Goal: Task Accomplishment & Management: Manage account settings

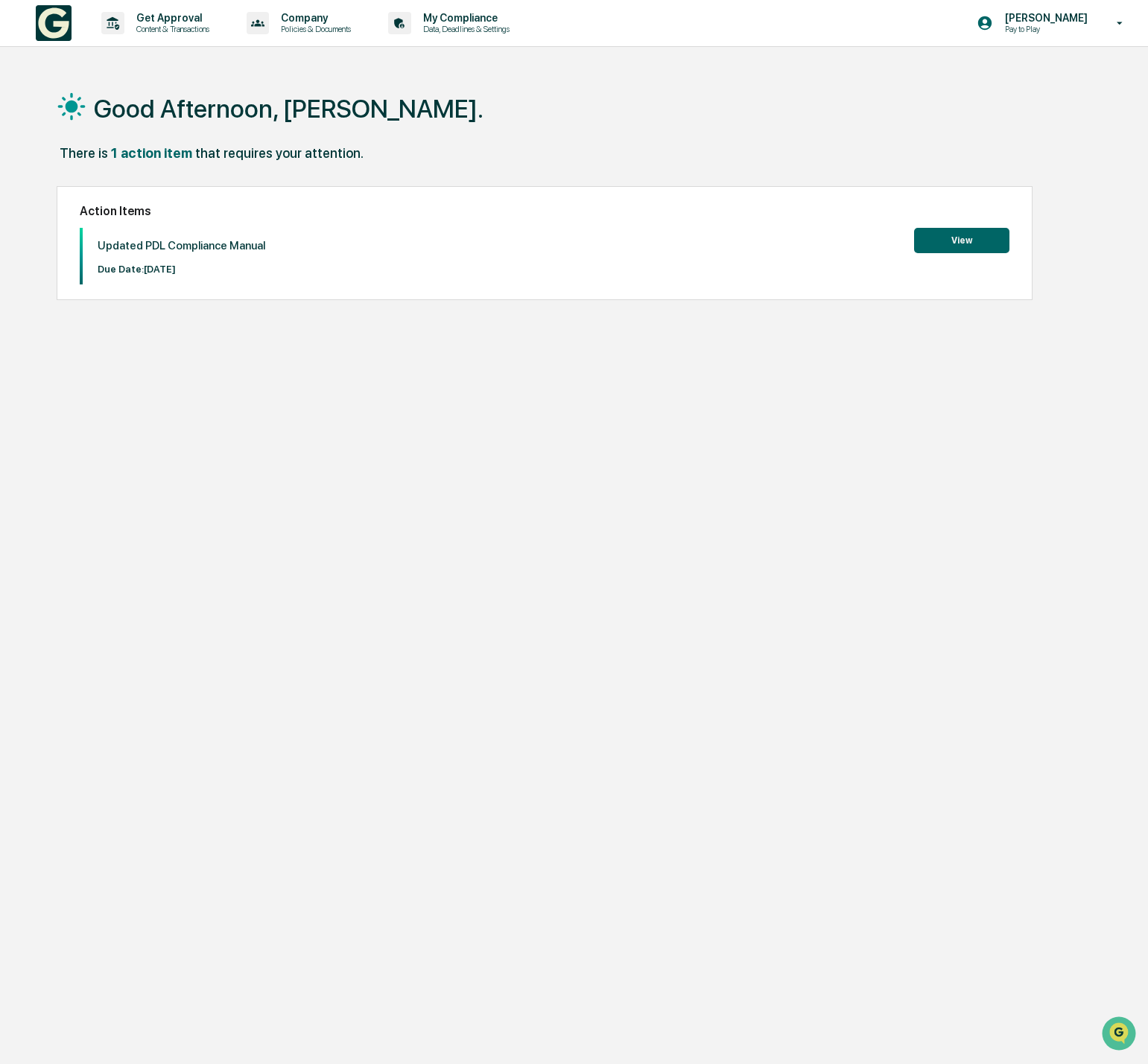
click at [941, 238] on button "View" at bounding box center [962, 240] width 95 height 26
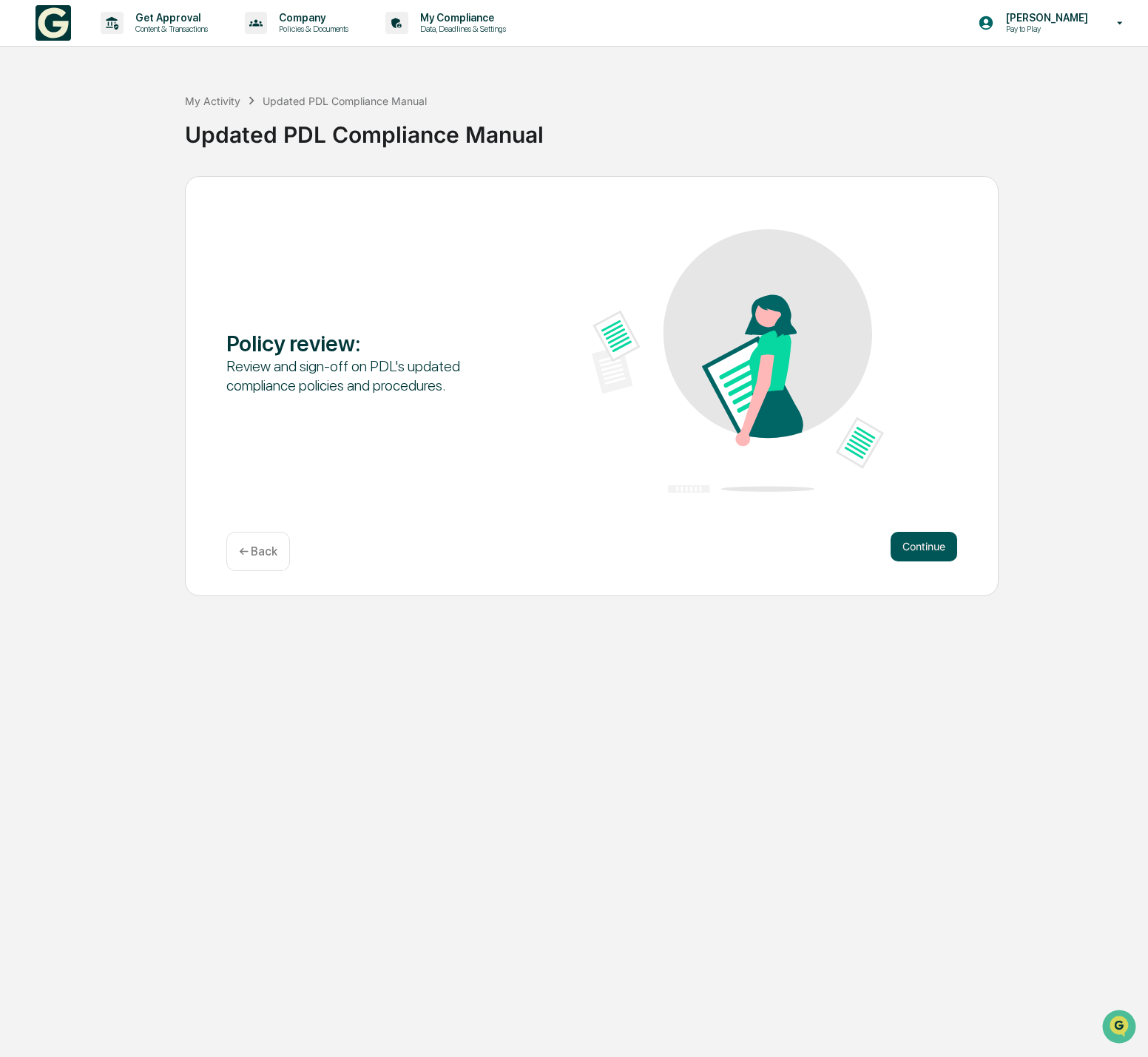
click at [938, 537] on button "Continue" at bounding box center [924, 546] width 67 height 30
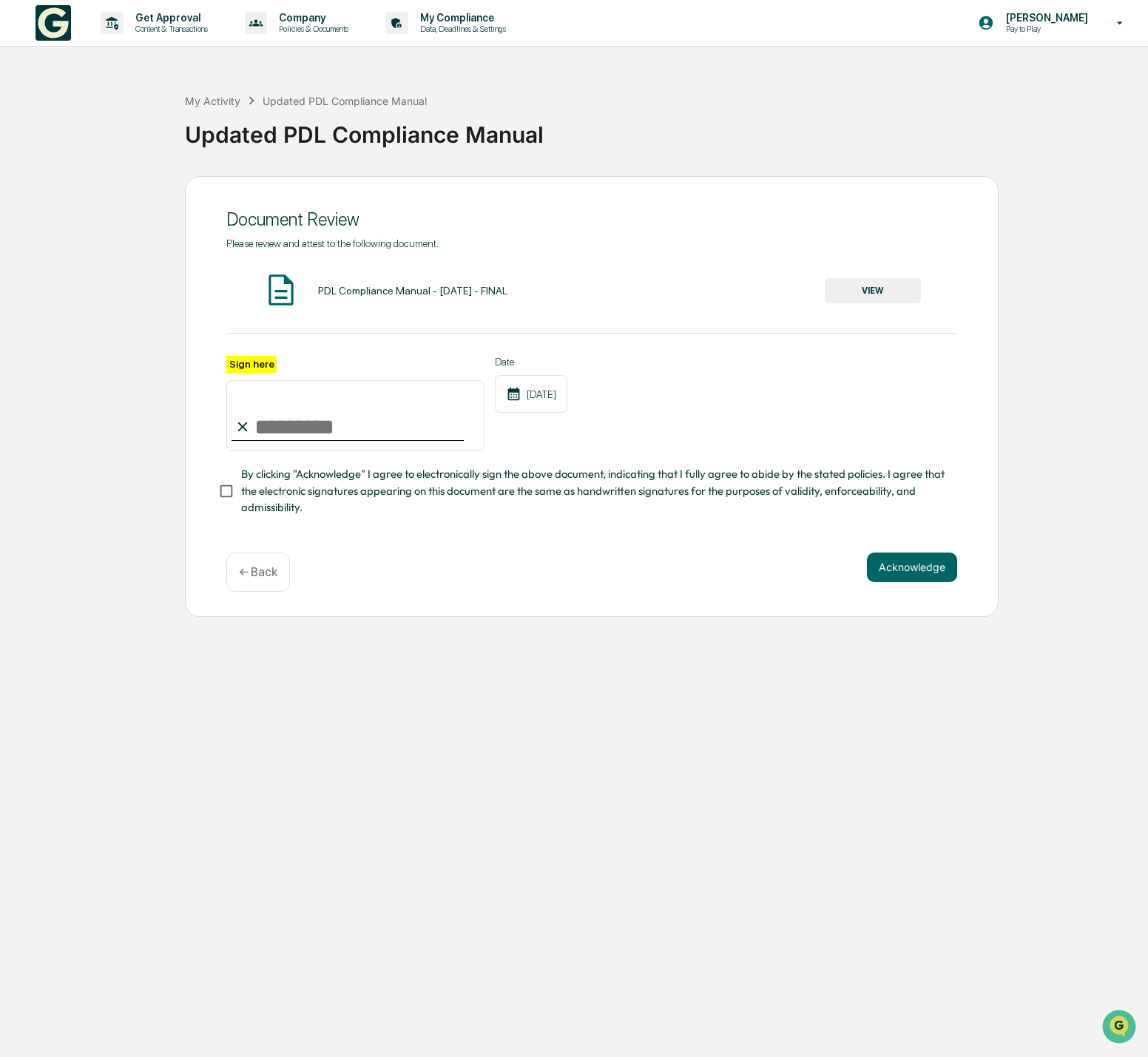
click at [313, 427] on input "Sign here" at bounding box center [355, 416] width 258 height 71
click at [310, 418] on input "Sign here" at bounding box center [355, 416] width 258 height 71
type input "*"
type input "**********"
click at [904, 561] on button "Acknowledge" at bounding box center [912, 568] width 90 height 30
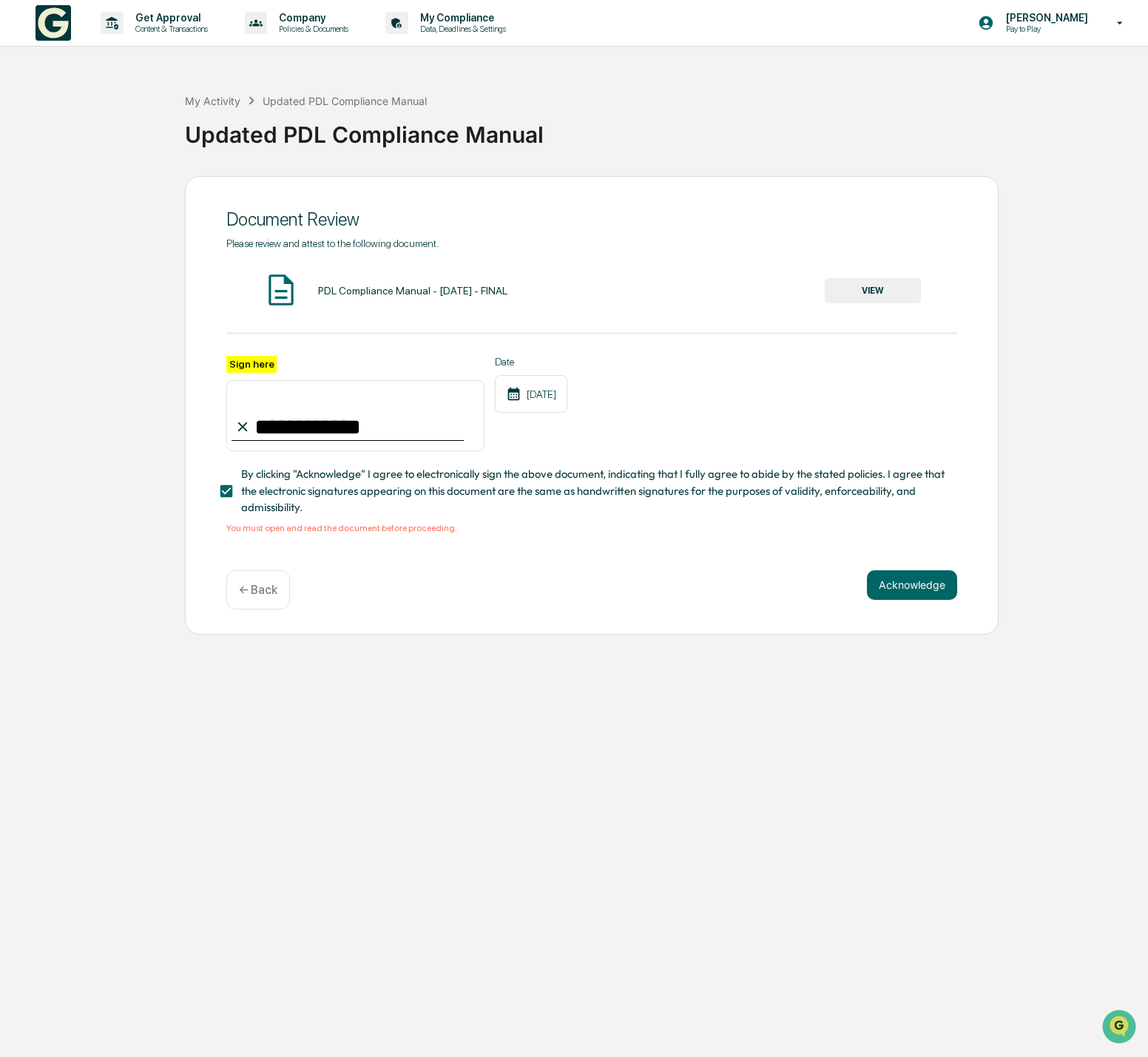
click at [865, 289] on button "VIEW" at bounding box center [873, 290] width 96 height 25
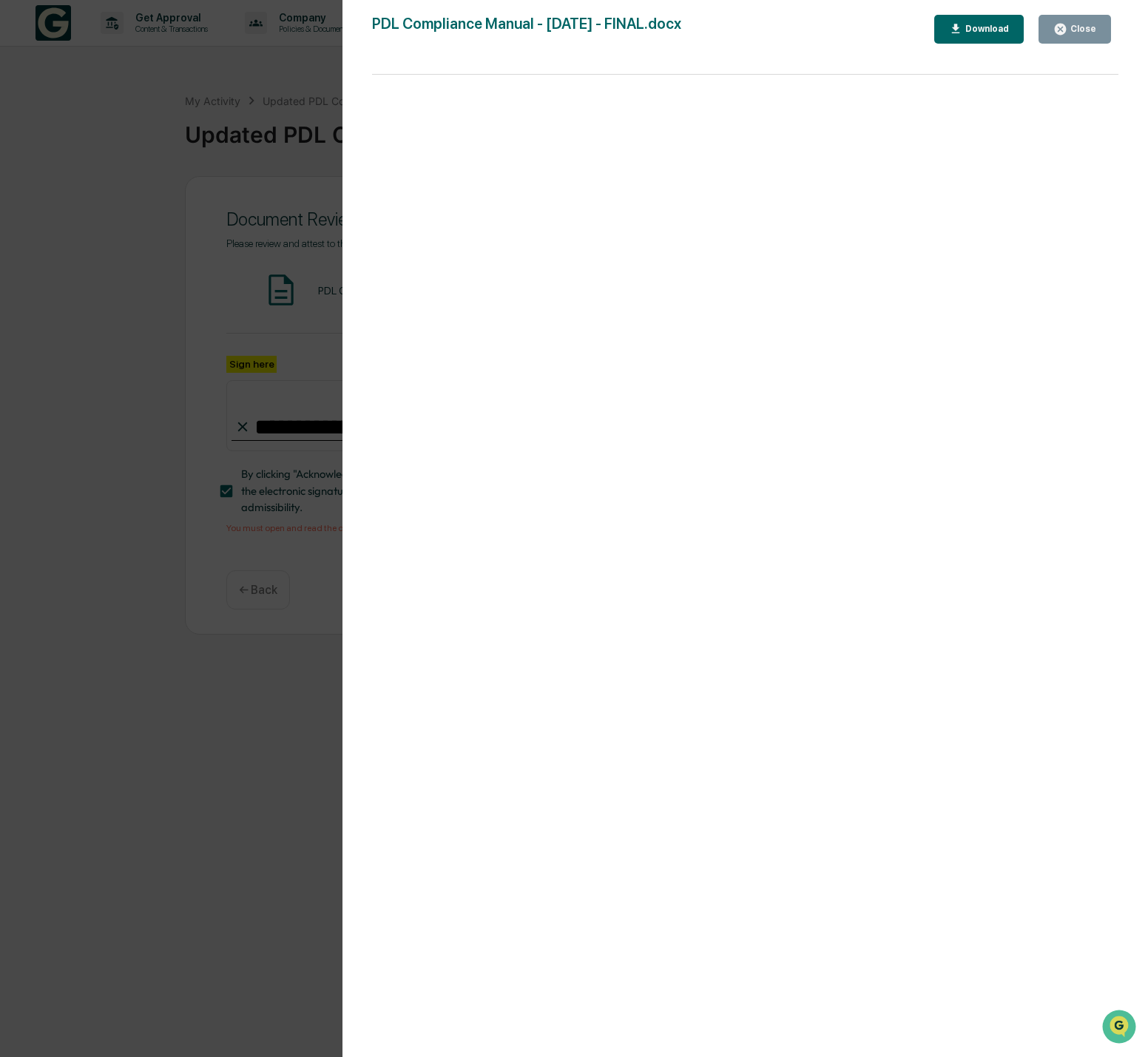
click at [1090, 36] on button "Close" at bounding box center [1074, 29] width 73 height 29
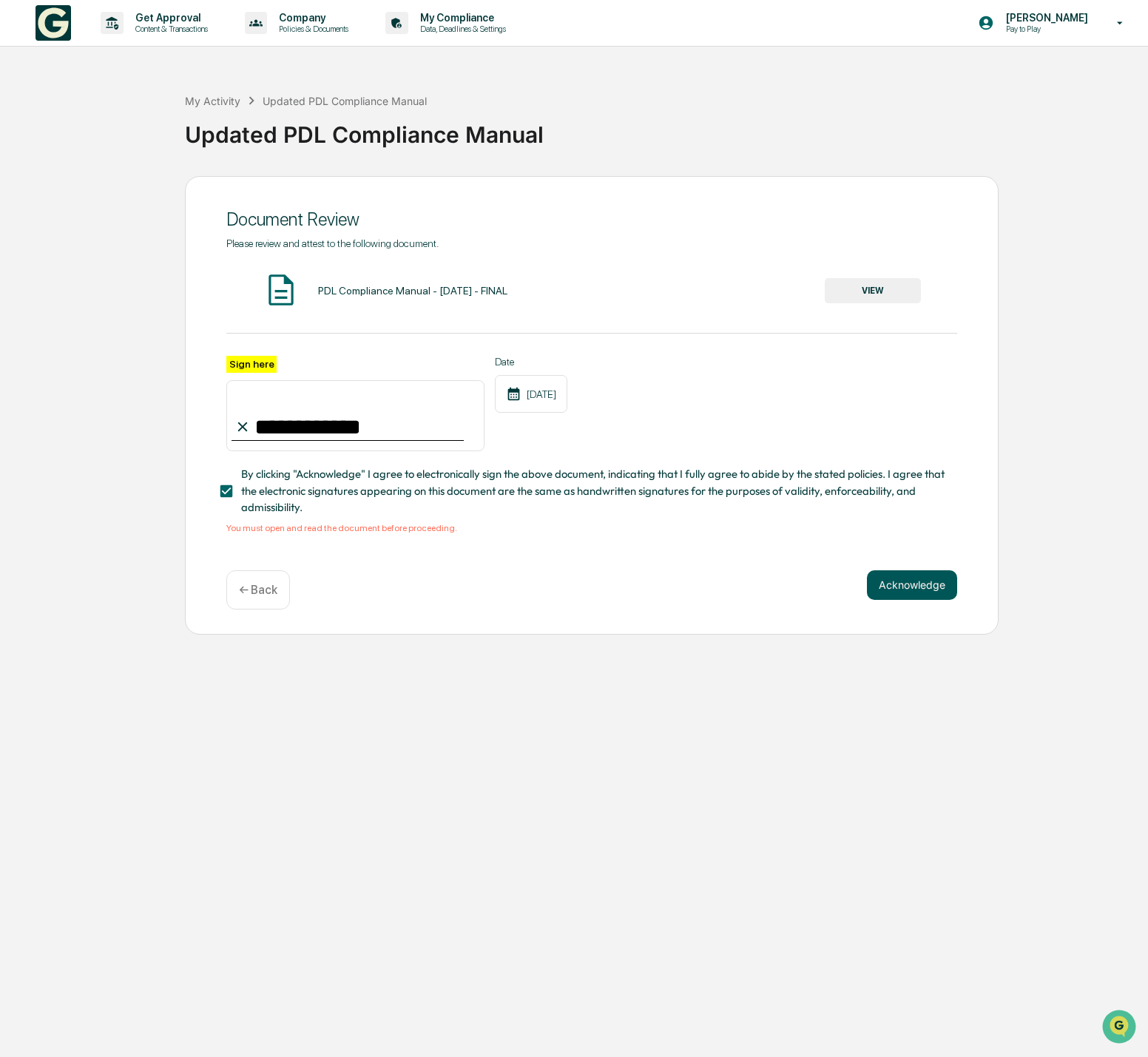
click at [942, 590] on button "Acknowledge" at bounding box center [912, 585] width 90 height 30
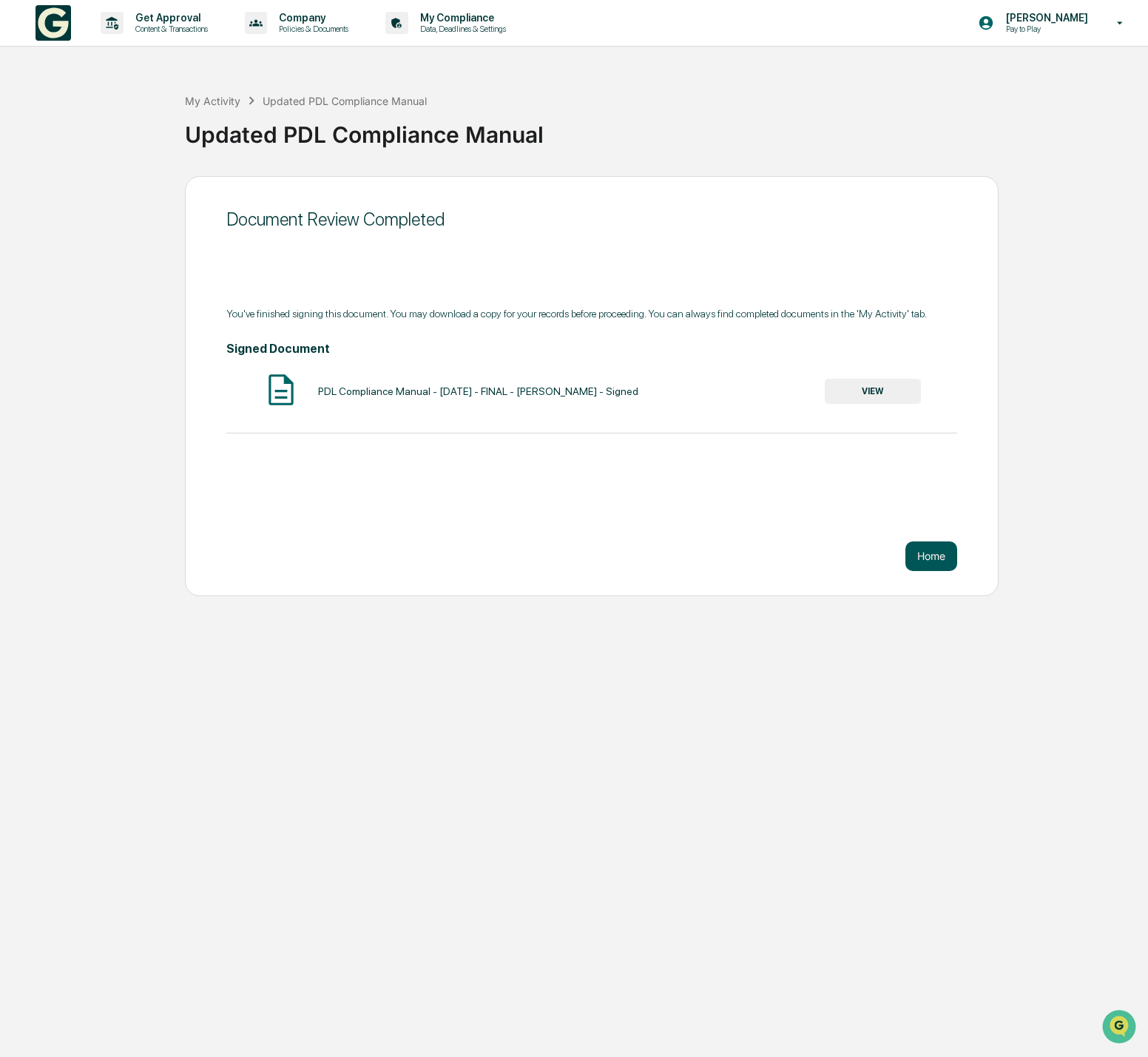
click at [932, 562] on button "Home" at bounding box center [931, 556] width 52 height 30
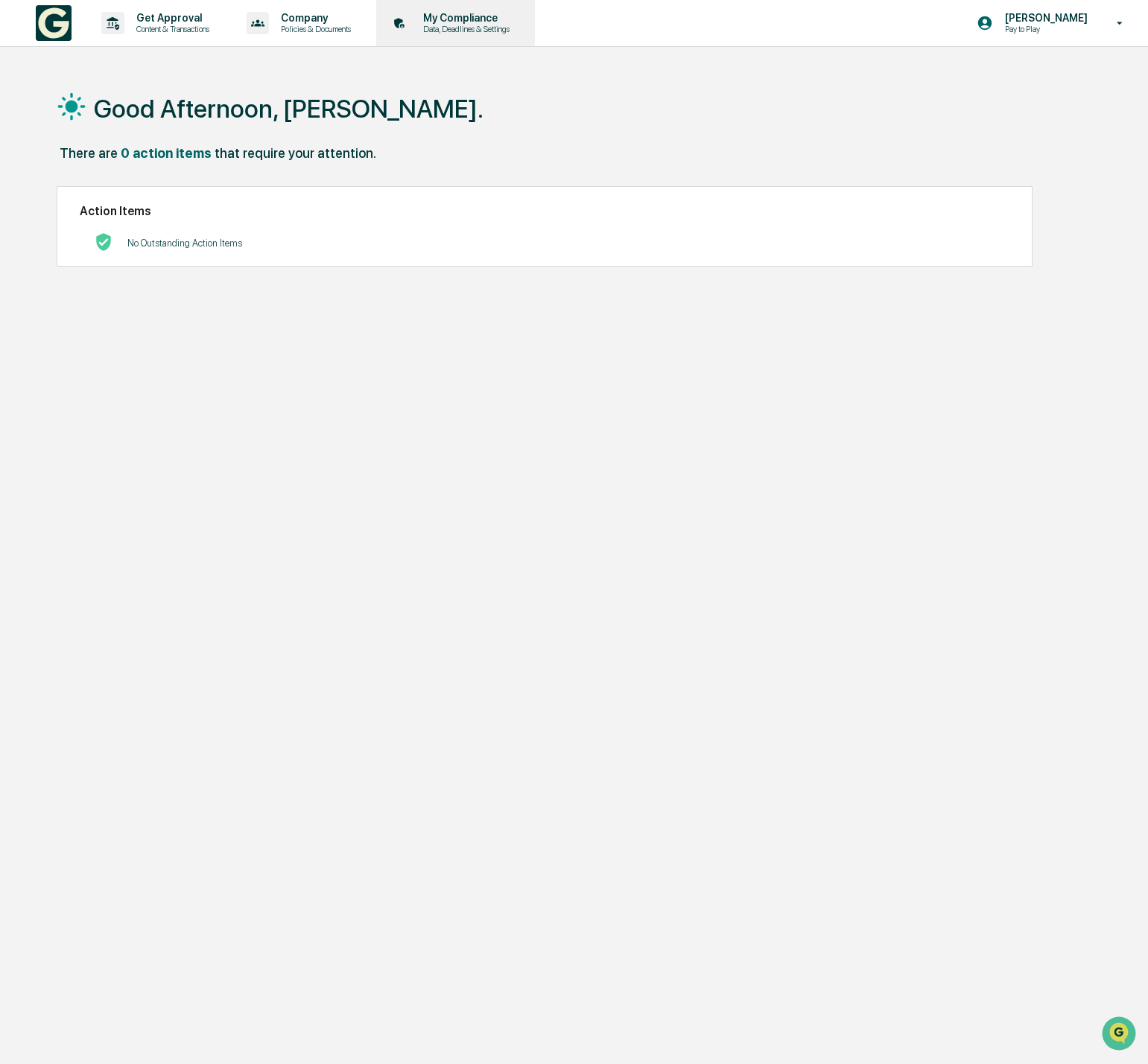
click at [465, 21] on p "My Compliance" at bounding box center [464, 17] width 106 height 11
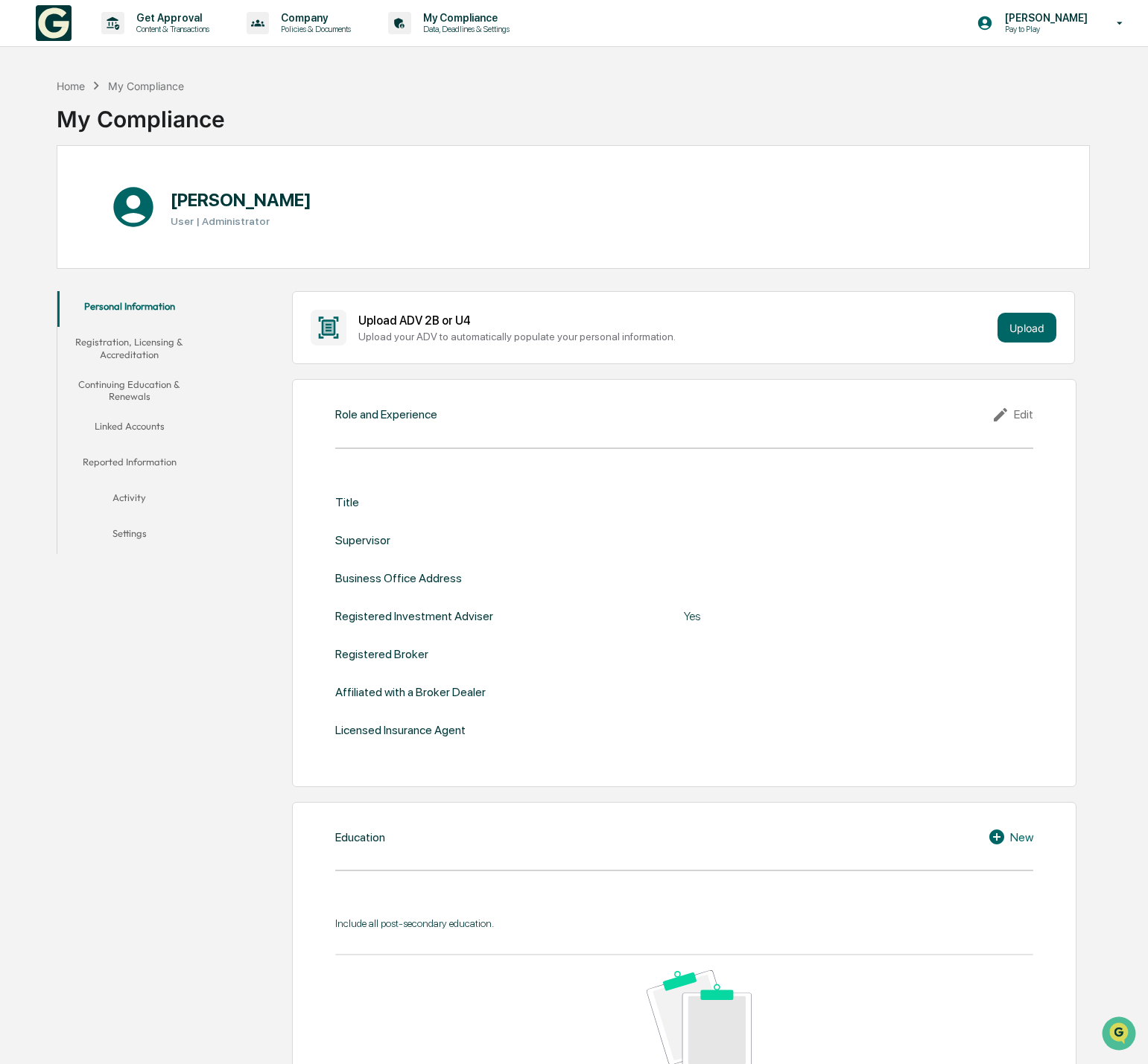
click at [160, 424] on button "Linked Accounts" at bounding box center [129, 429] width 144 height 35
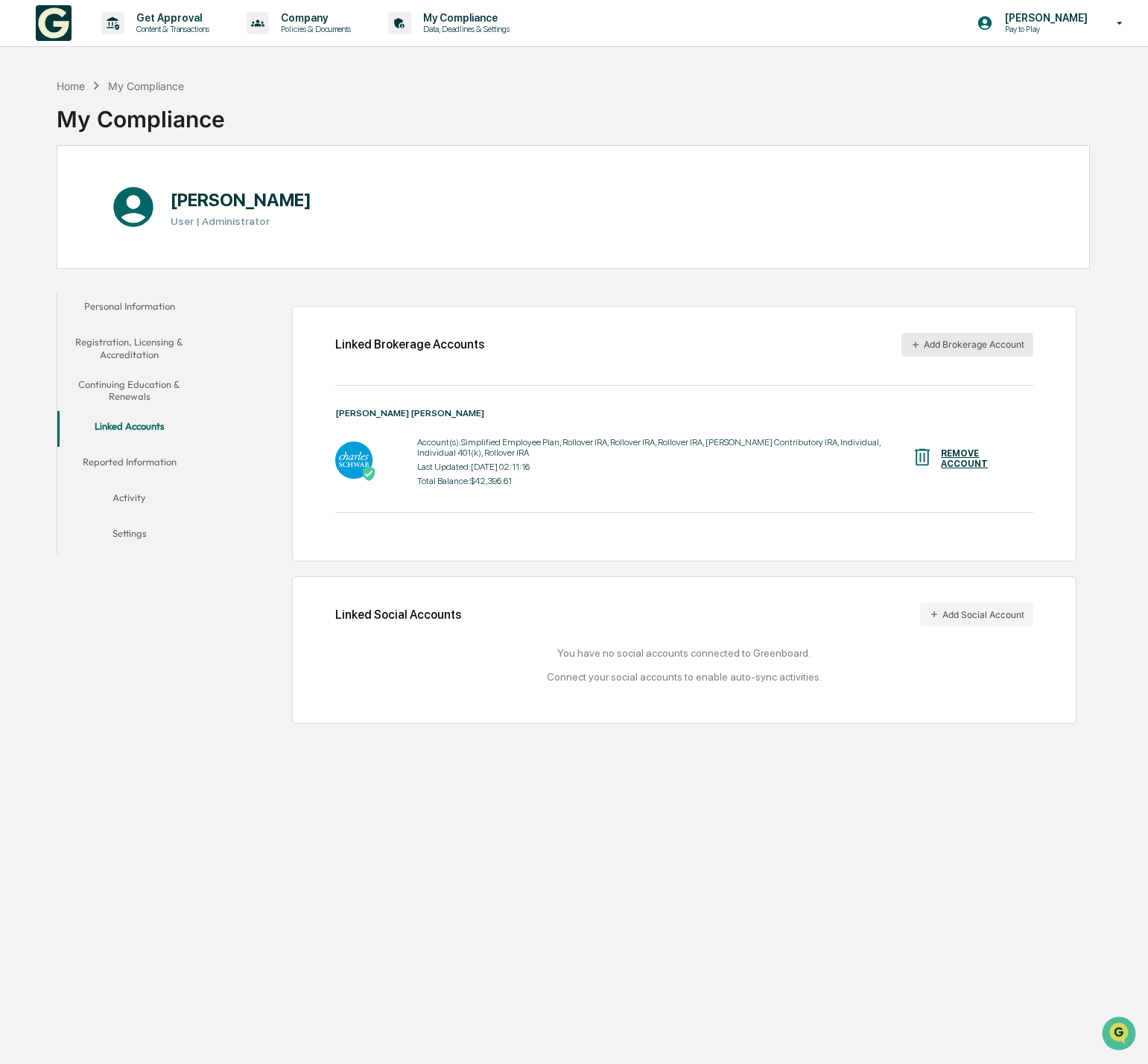
click at [942, 350] on button "Add Brokerage Account" at bounding box center [967, 344] width 132 height 24
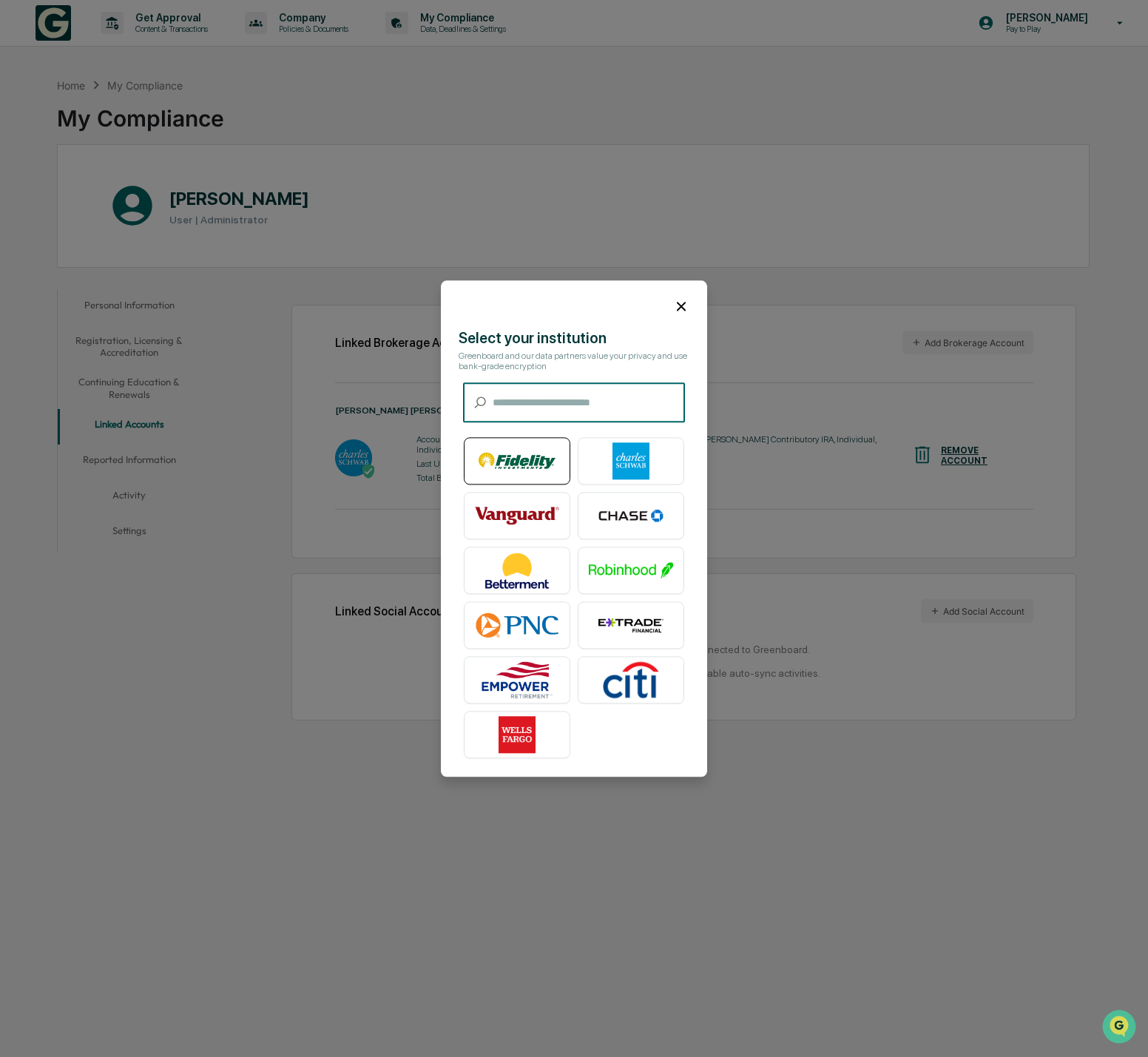
click at [521, 454] on img at bounding box center [517, 461] width 84 height 37
